Goal: Navigation & Orientation: Find specific page/section

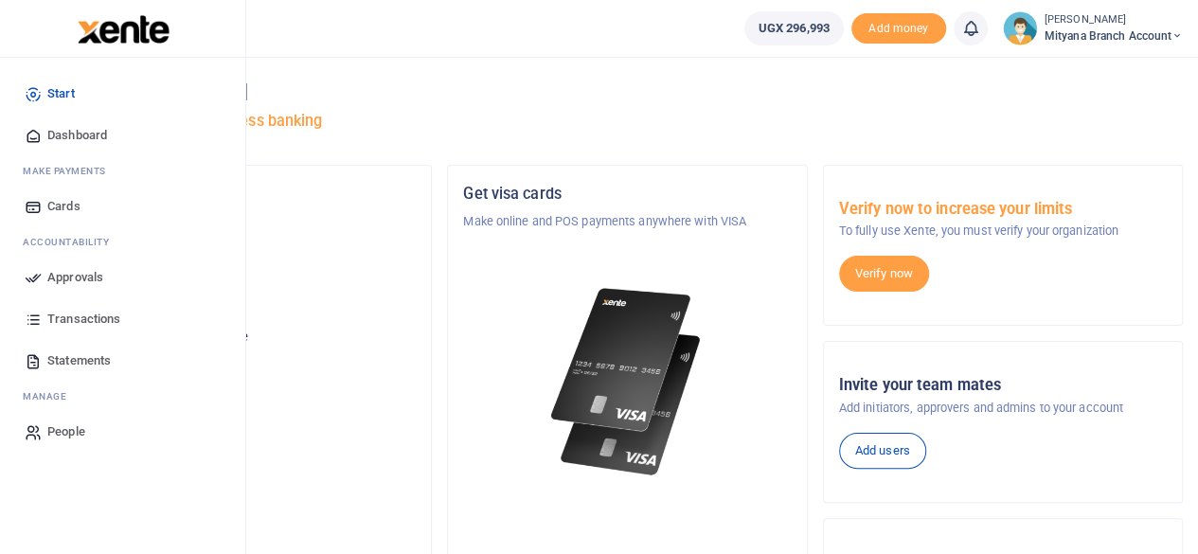
click at [78, 321] on span "Transactions" at bounding box center [83, 319] width 73 height 19
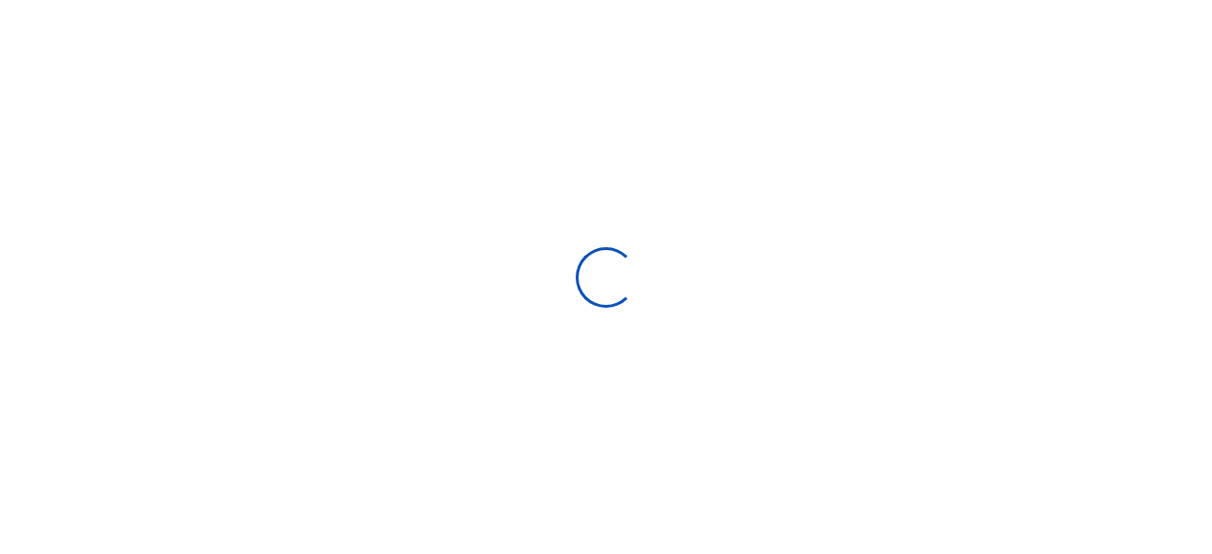
select select
type input "08/10/2025 - 09/08/2025"
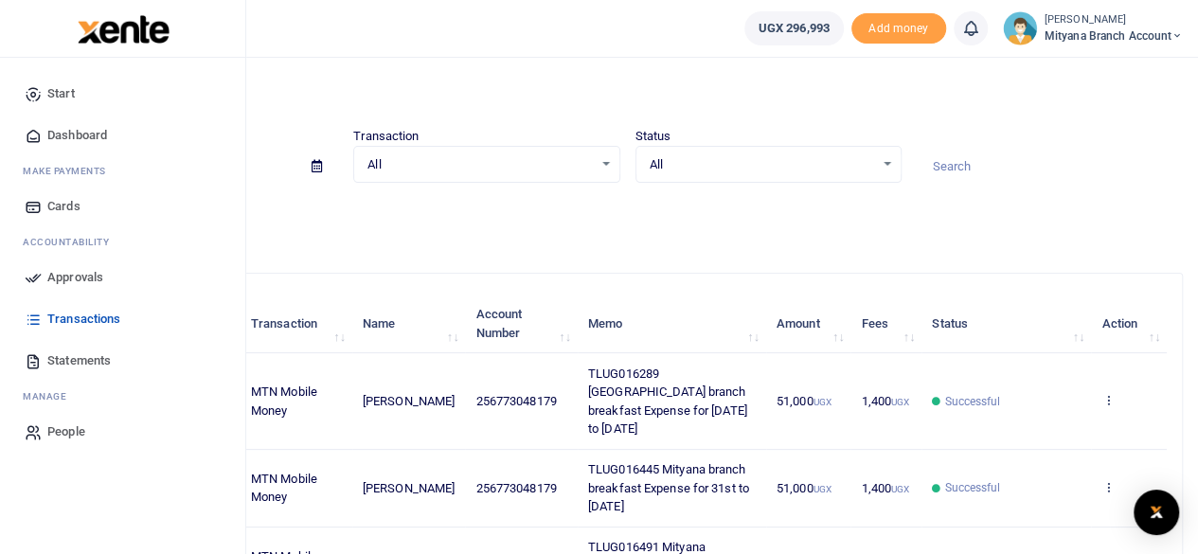
click at [61, 135] on span "Dashboard" at bounding box center [77, 135] width 60 height 19
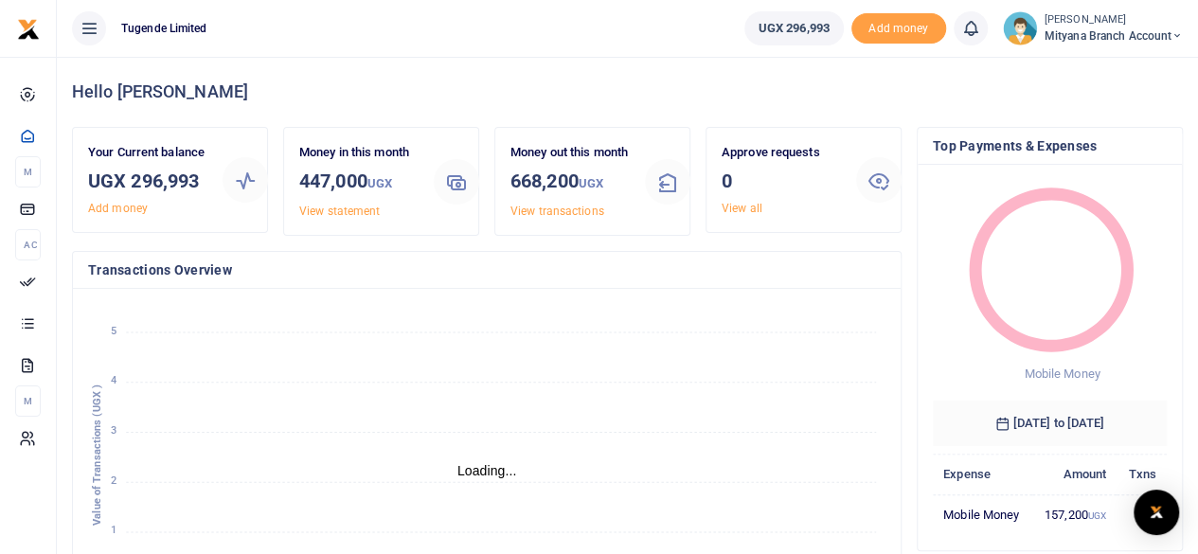
scroll to position [15, 15]
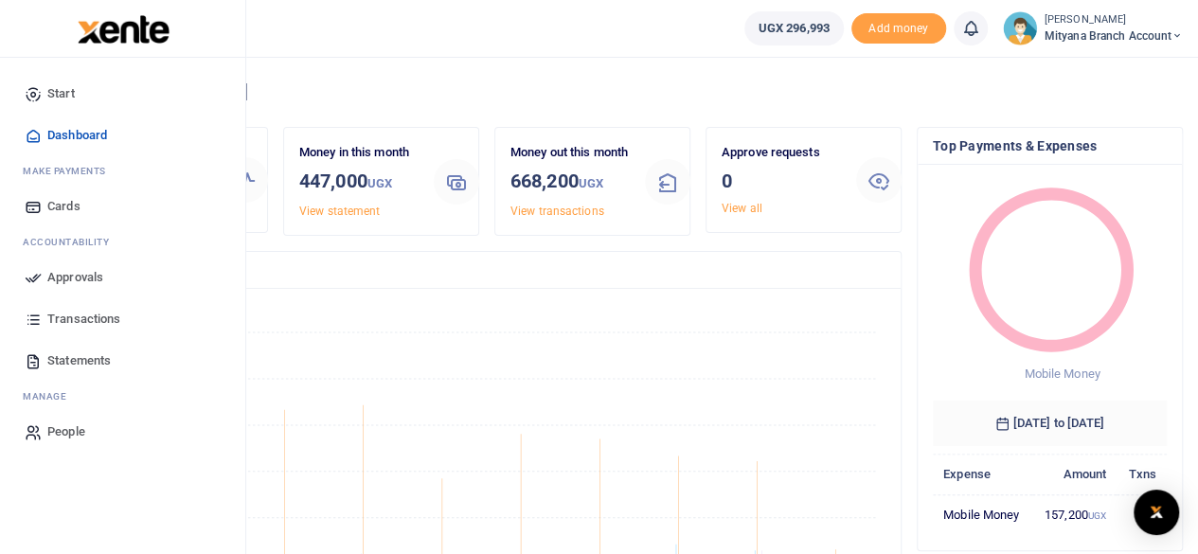
click at [81, 315] on span "Transactions" at bounding box center [83, 319] width 73 height 19
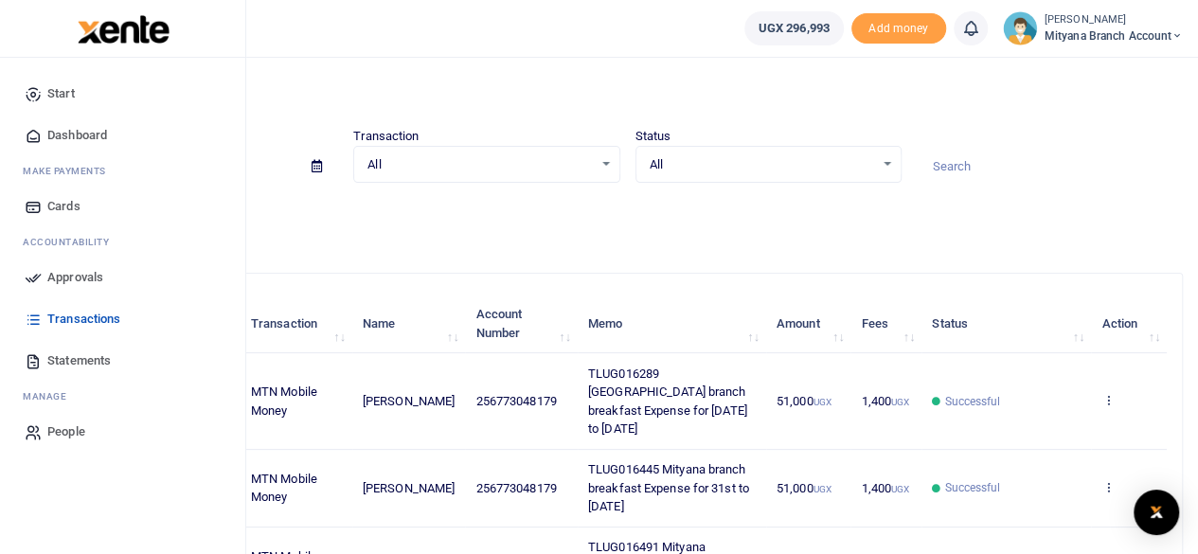
click at [66, 272] on span "Approvals" at bounding box center [75, 277] width 56 height 19
click at [83, 130] on span "Dashboard" at bounding box center [77, 135] width 60 height 19
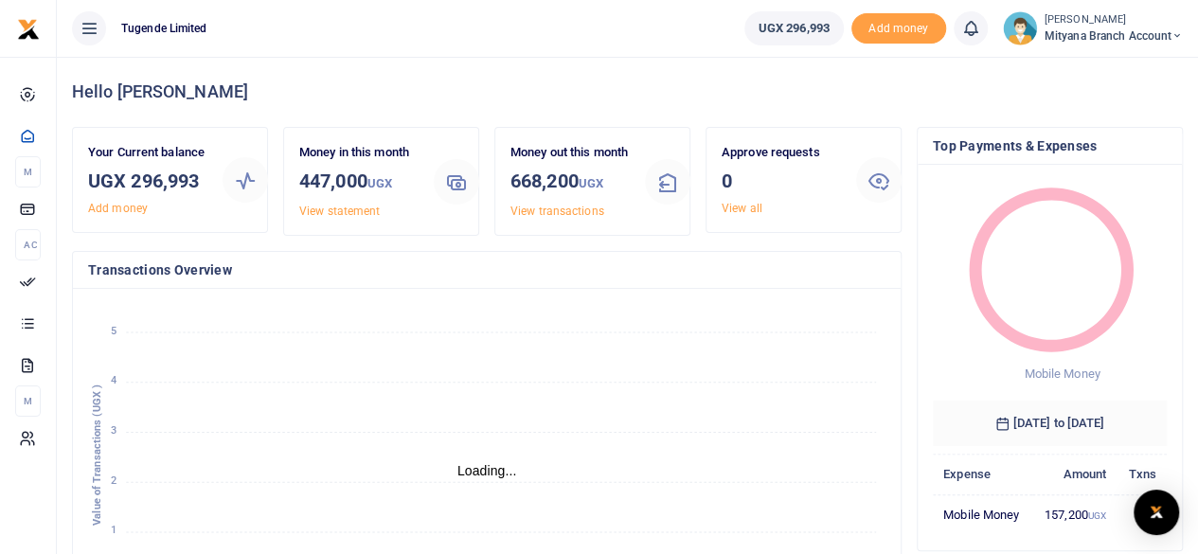
scroll to position [15, 15]
click at [807, 32] on span "UGX 296,993" at bounding box center [794, 28] width 71 height 19
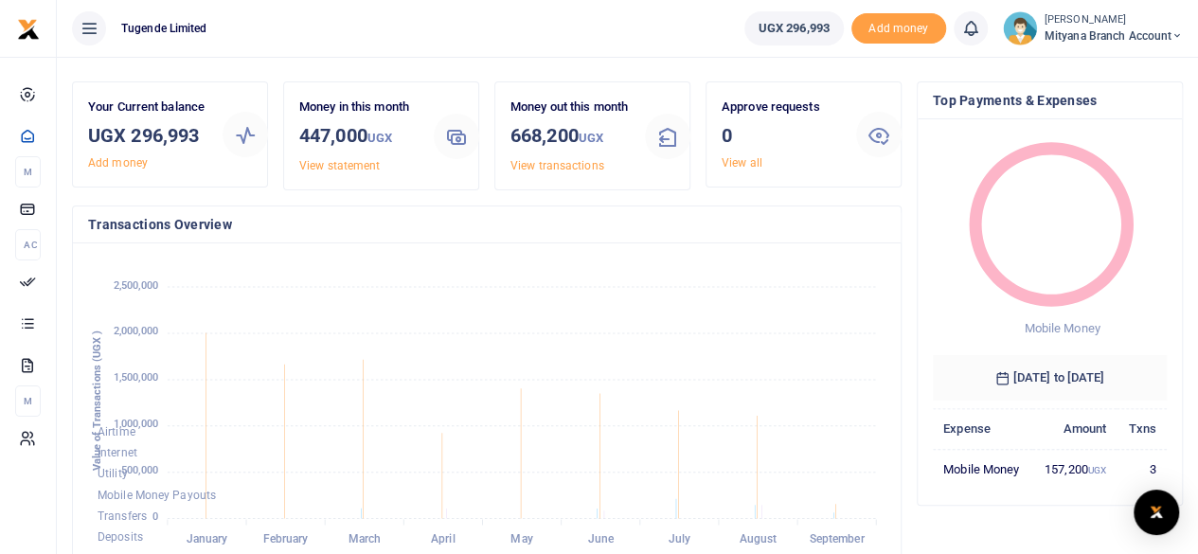
scroll to position [0, 0]
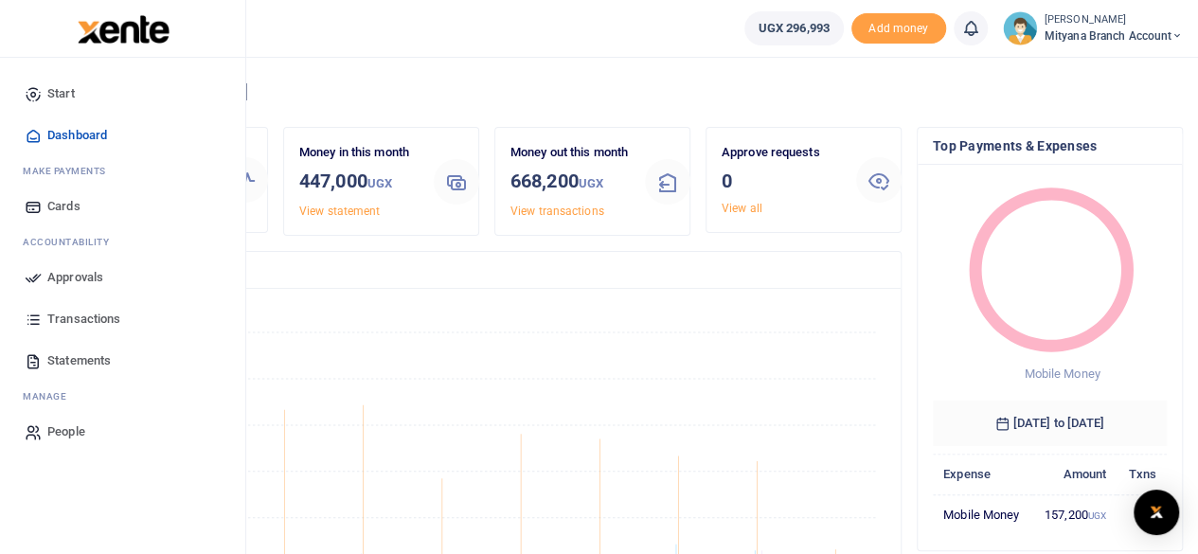
click at [95, 321] on span "Transactions" at bounding box center [83, 319] width 73 height 19
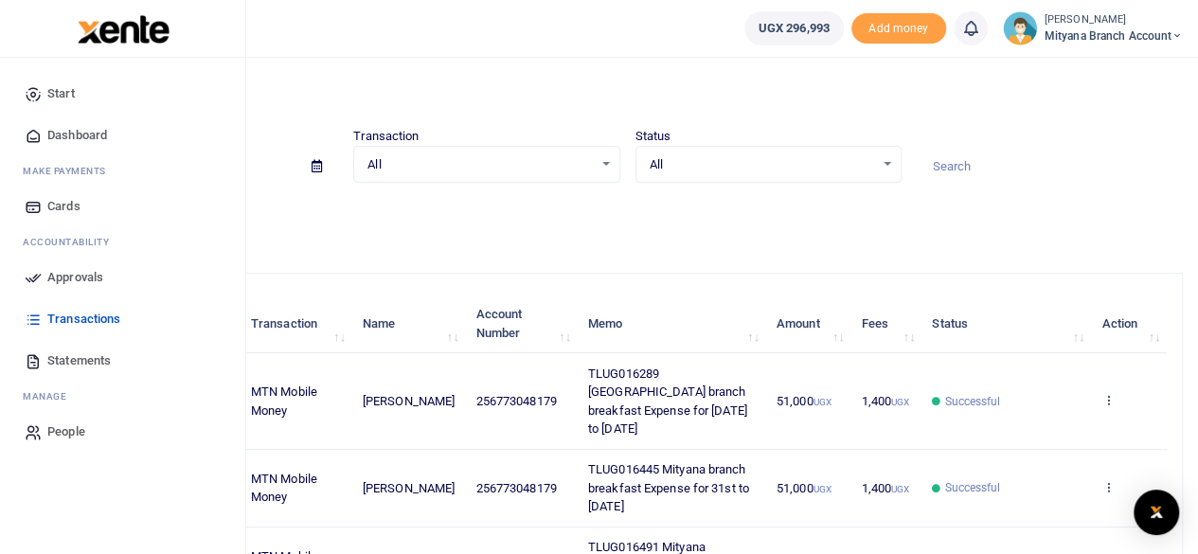
click at [68, 135] on span "Dashboard" at bounding box center [77, 135] width 60 height 19
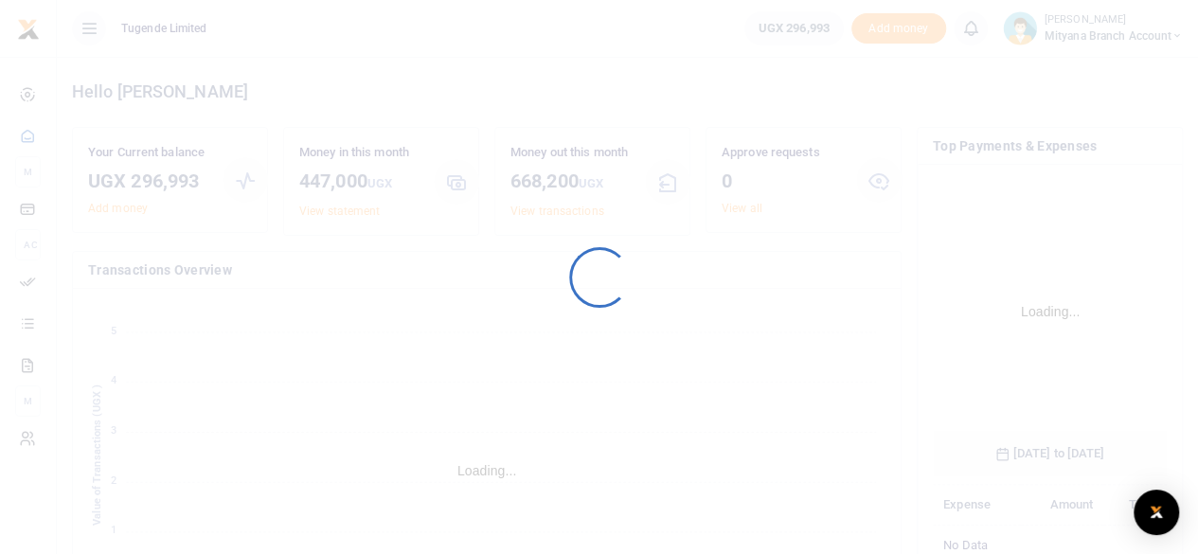
scroll to position [296, 220]
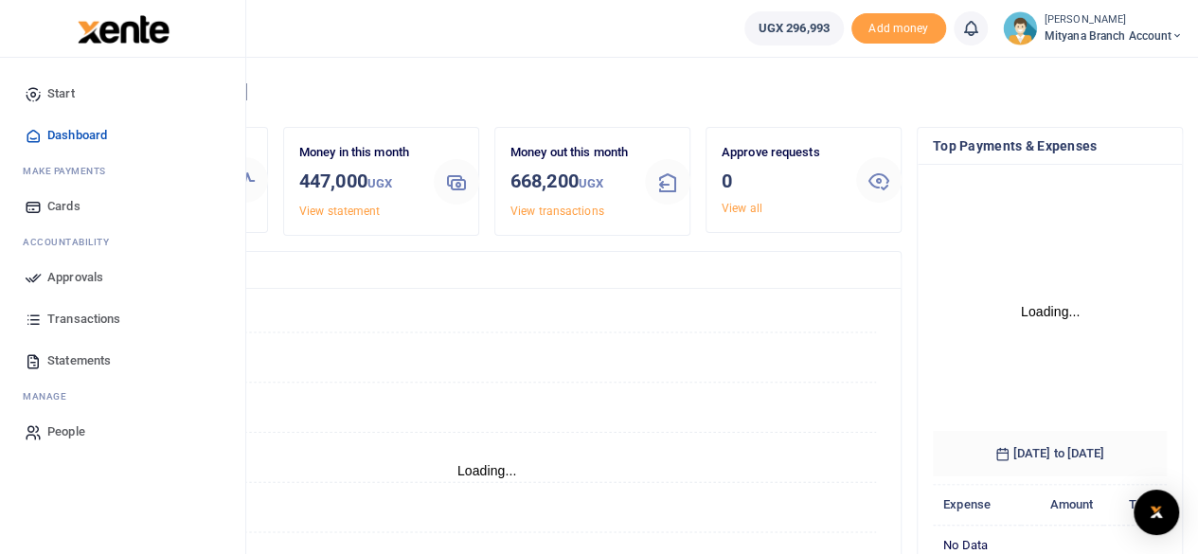
click at [75, 311] on span "Transactions" at bounding box center [83, 319] width 73 height 19
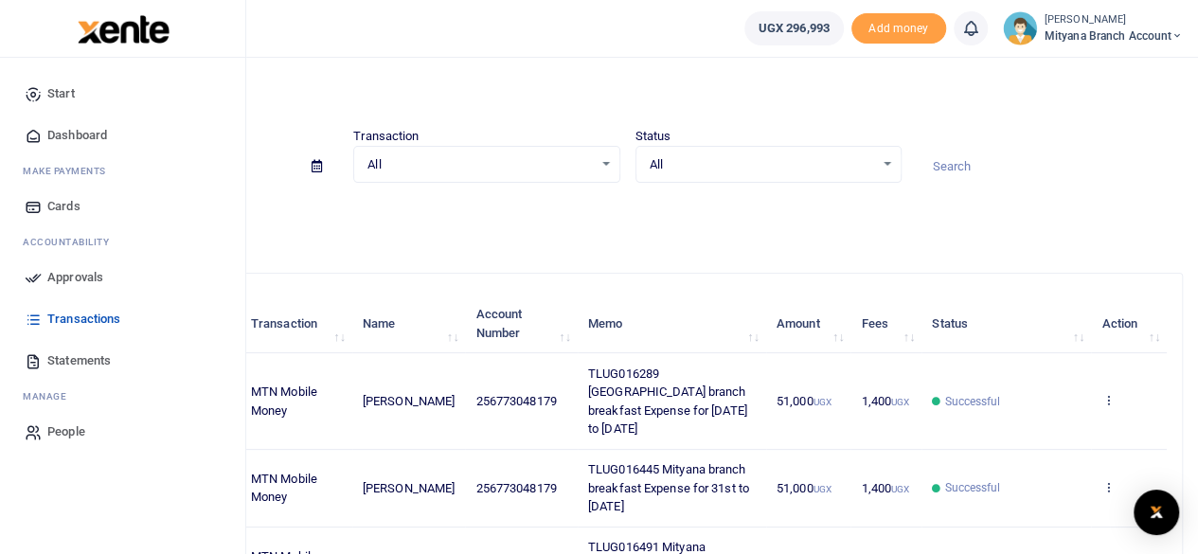
click at [68, 278] on span "Approvals" at bounding box center [75, 277] width 56 height 19
